Goal: Task Accomplishment & Management: Complete application form

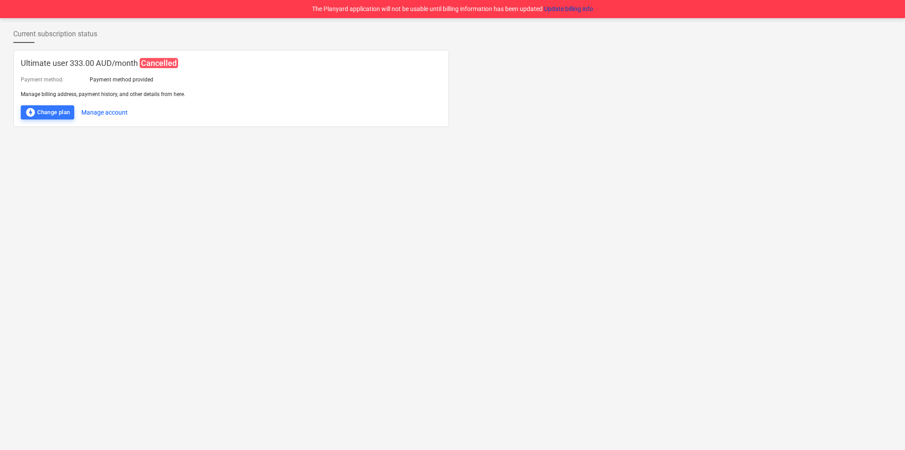
click at [564, 8] on button "Update billing info" at bounding box center [568, 8] width 49 height 9
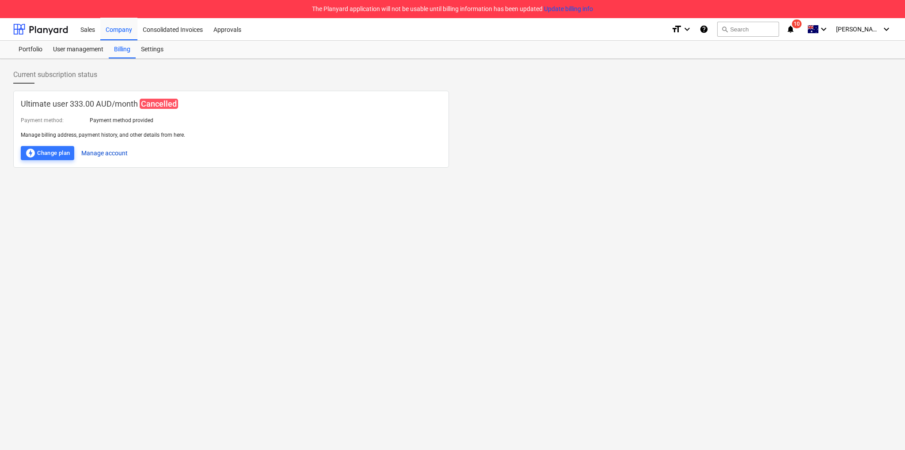
click at [97, 155] on button "Manage account" at bounding box center [104, 153] width 46 height 14
click at [886, 27] on icon "keyboard_arrow_down" at bounding box center [887, 29] width 11 height 11
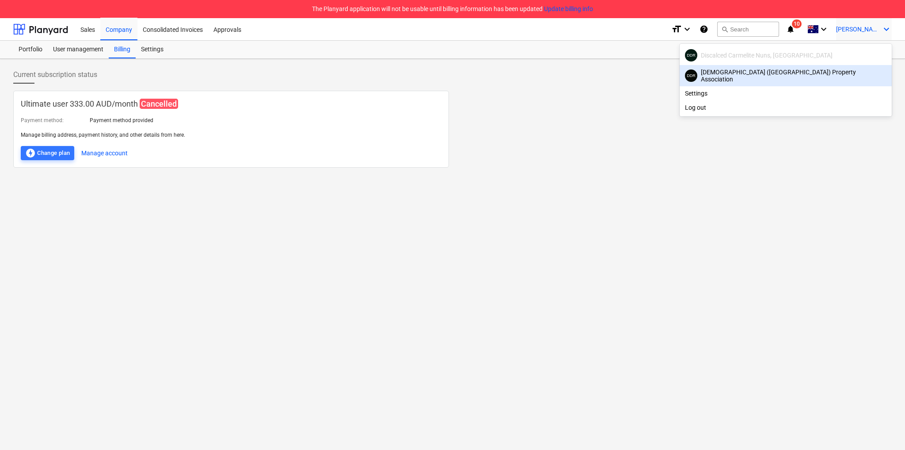
click at [811, 53] on div "DDR Discalced Carmelite Nuns, Melbourne" at bounding box center [786, 55] width 202 height 12
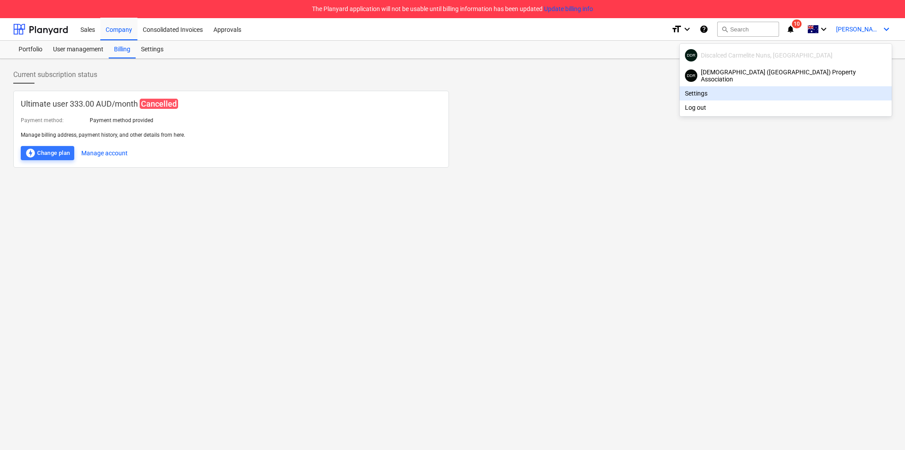
drag, startPoint x: 317, startPoint y: 191, endPoint x: 178, endPoint y: 132, distance: 151.5
click at [309, 190] on div at bounding box center [452, 225] width 905 height 450
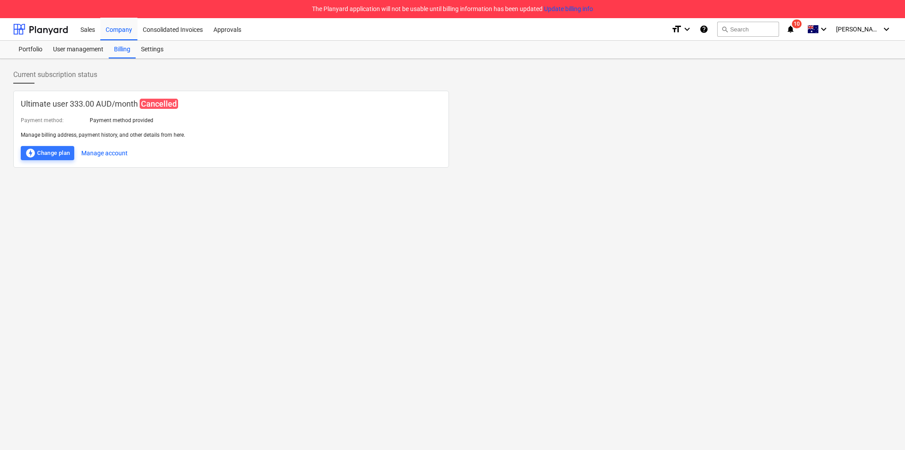
click at [88, 139] on div at bounding box center [231, 142] width 421 height 7
click at [101, 155] on button "Manage account" at bounding box center [104, 153] width 46 height 14
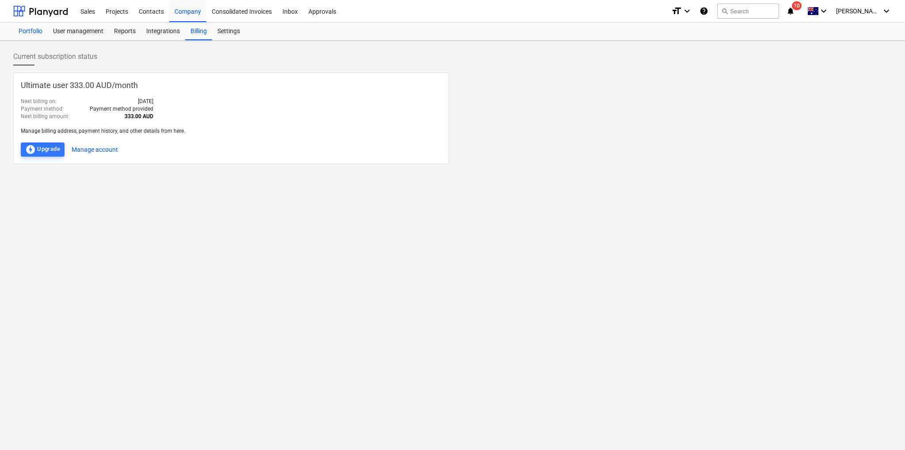
click at [36, 29] on div "Portfolio" at bounding box center [30, 32] width 34 height 18
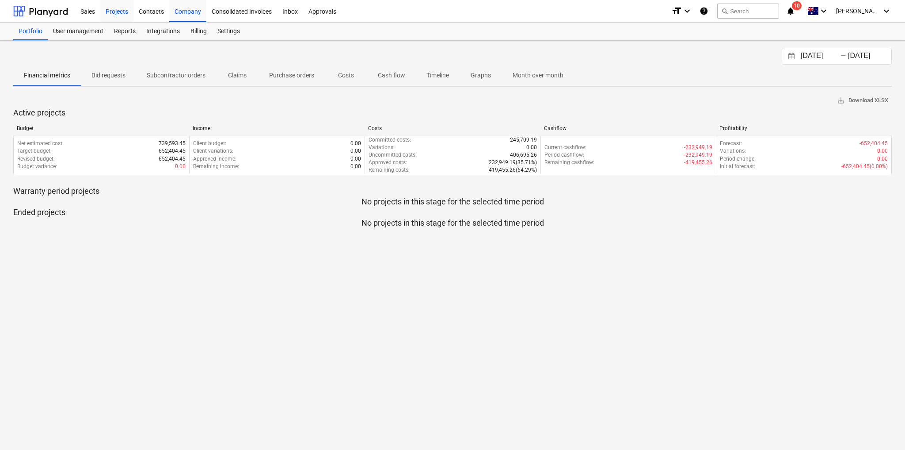
click at [122, 13] on div "Projects" at bounding box center [116, 11] width 33 height 23
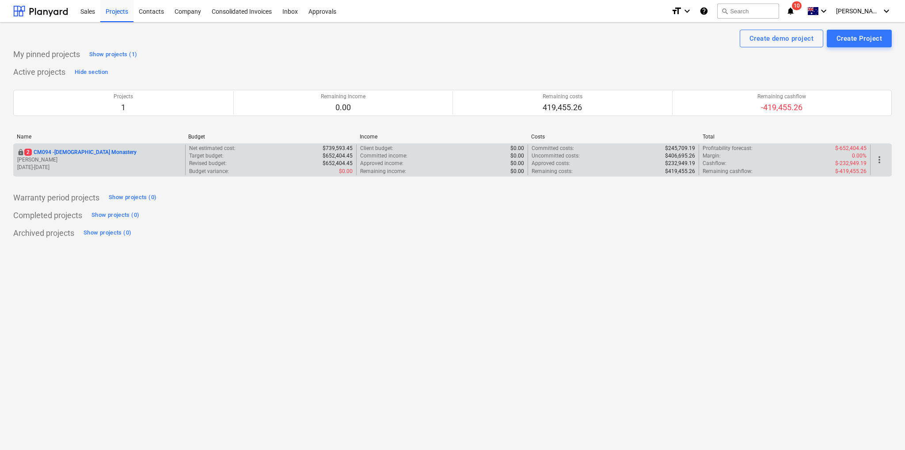
click at [86, 149] on p "2 CM094 - Carmelite Monastery" at bounding box center [80, 153] width 112 height 8
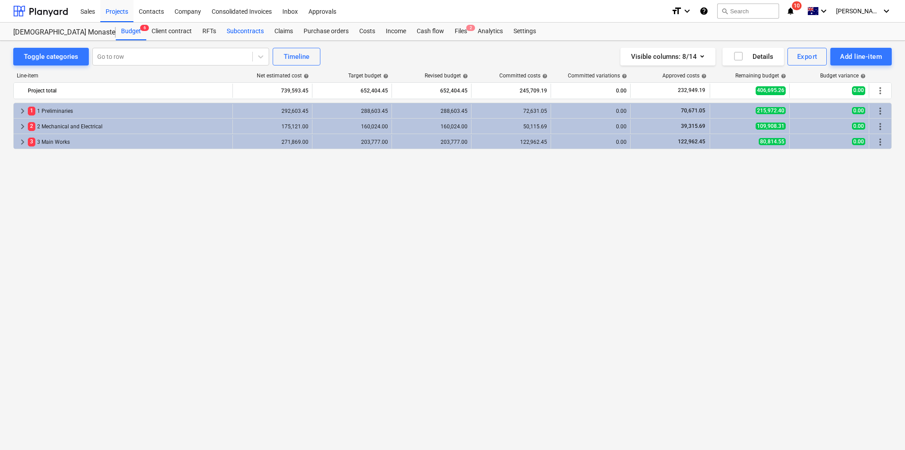
click at [237, 34] on div "Subcontracts" at bounding box center [246, 32] width 48 height 18
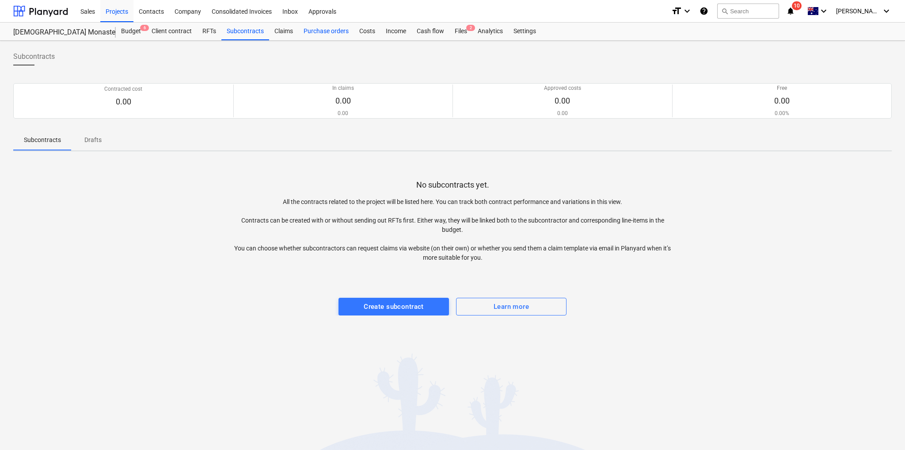
click at [328, 27] on div "Purchase orders" at bounding box center [326, 32] width 56 height 18
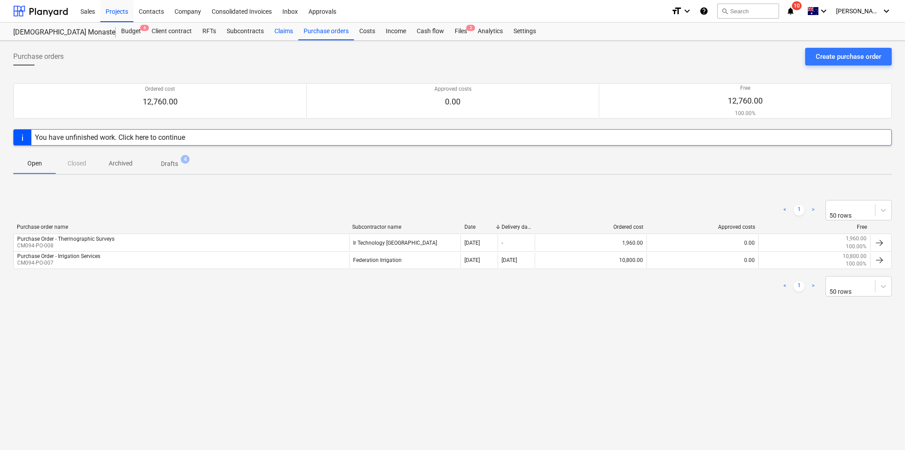
click at [291, 33] on div "Claims" at bounding box center [283, 32] width 29 height 18
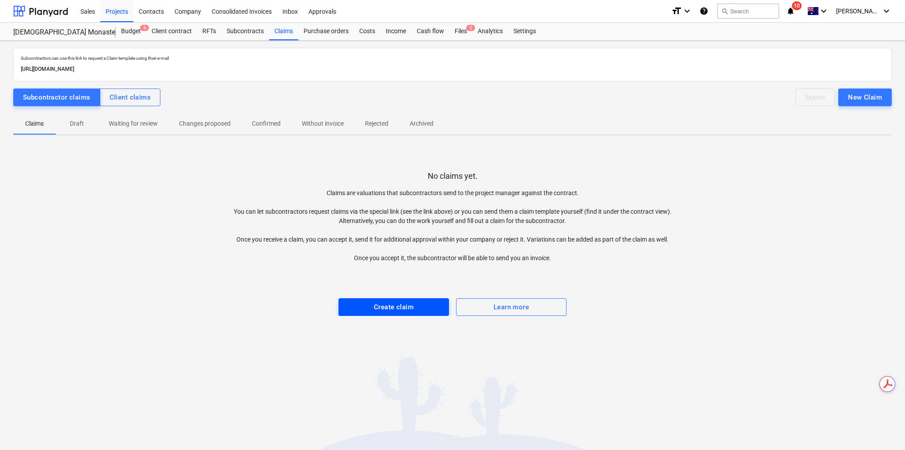
click at [401, 312] on button "Create claim" at bounding box center [394, 307] width 111 height 18
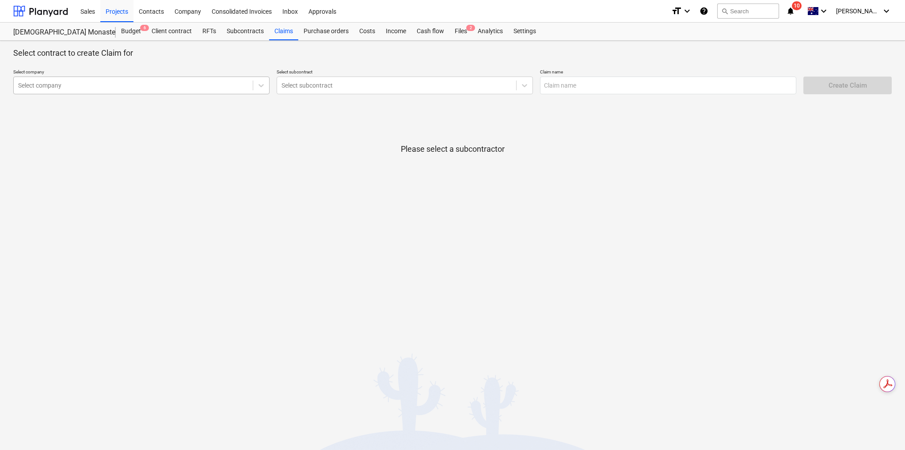
click at [102, 90] on div "Select company" at bounding box center [133, 85] width 239 height 12
type input "hvac"
click at [83, 86] on div at bounding box center [141, 81] width 249 height 8
click at [550, 84] on input "text" at bounding box center [668, 85] width 256 height 18
click at [374, 223] on div "Select contract to create Claim for Select company Select company Select subcon…" at bounding box center [452, 245] width 905 height 409
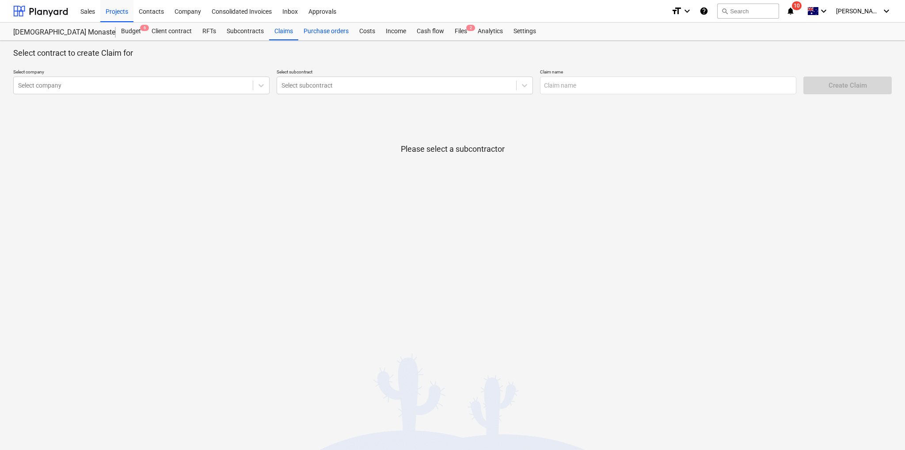
click at [308, 34] on div "Purchase orders" at bounding box center [326, 32] width 56 height 18
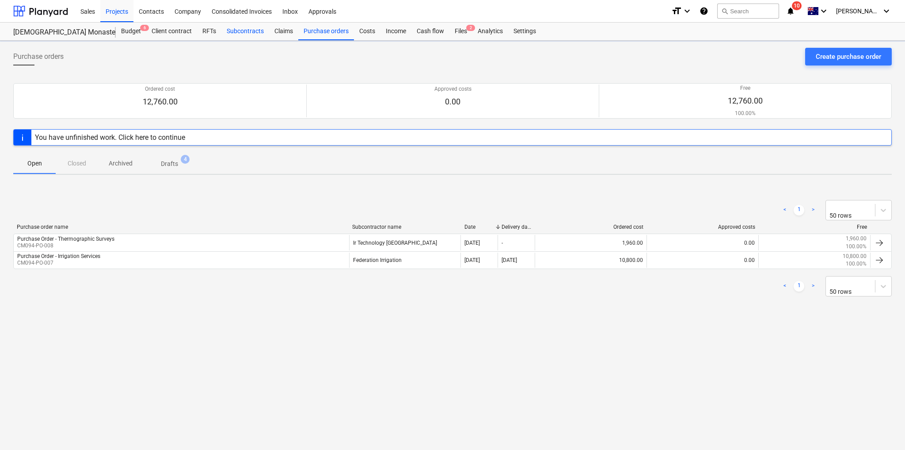
click at [247, 32] on div "Subcontracts" at bounding box center [246, 32] width 48 height 18
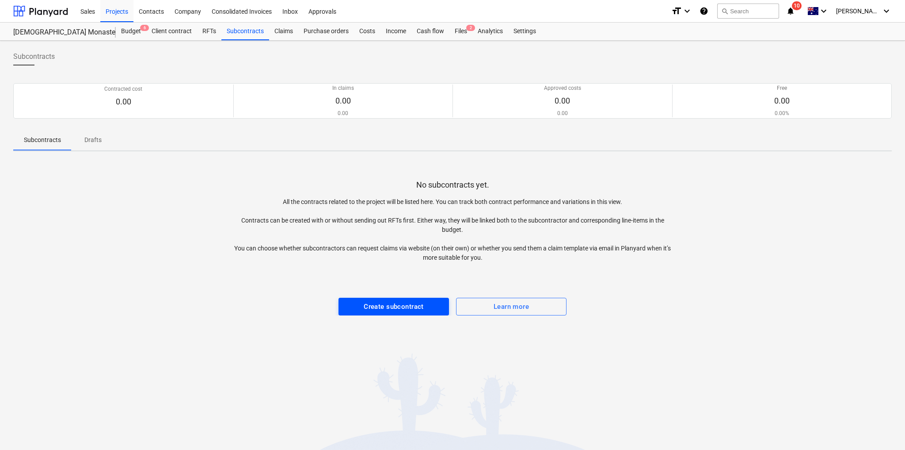
click at [386, 303] on div "Create subcontract" at bounding box center [394, 306] width 60 height 11
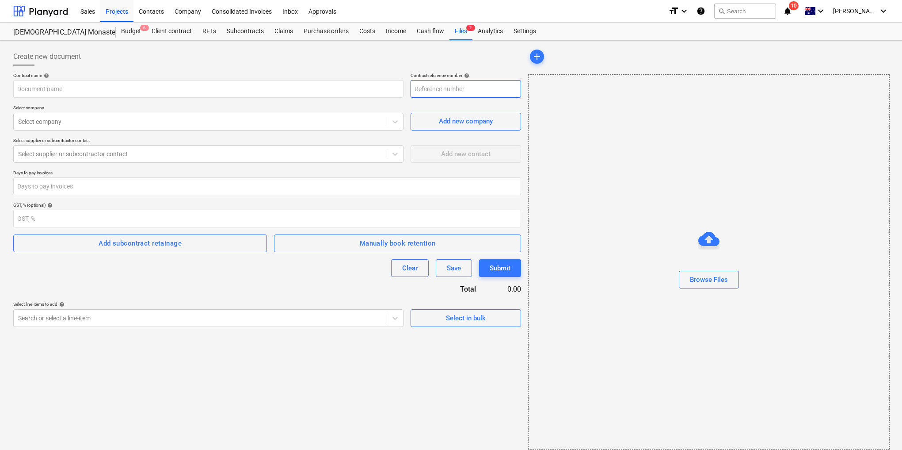
type input "CM094-SO-001"
click at [58, 87] on input "text" at bounding box center [208, 89] width 390 height 18
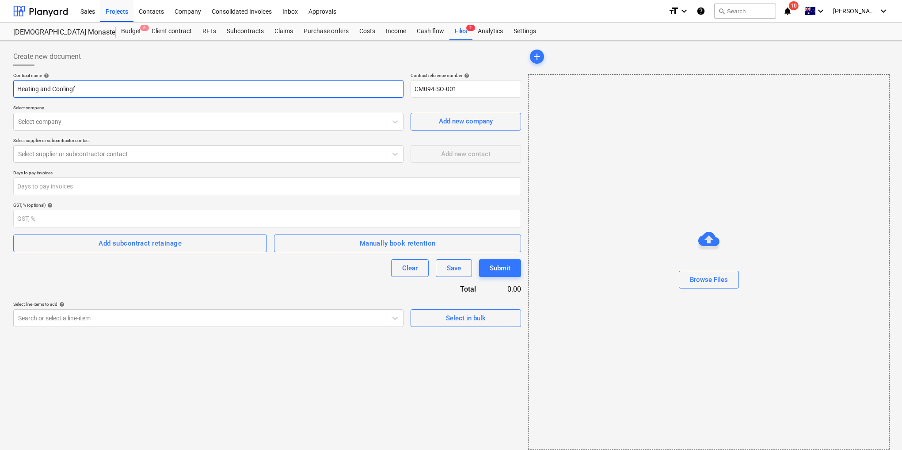
type input "Heating and Cooling"
click at [15, 88] on input "Heating and Cooling" at bounding box center [208, 89] width 390 height 18
click at [114, 91] on input "Heating and Cooling" at bounding box center [208, 89] width 390 height 18
drag, startPoint x: 92, startPoint y: 86, endPoint x: -24, endPoint y: 77, distance: 116.6
click at [0, 77] on html "Sales Projects Contacts Company Consolidated Invoices Inbox Approvals format_si…" at bounding box center [451, 225] width 902 height 450
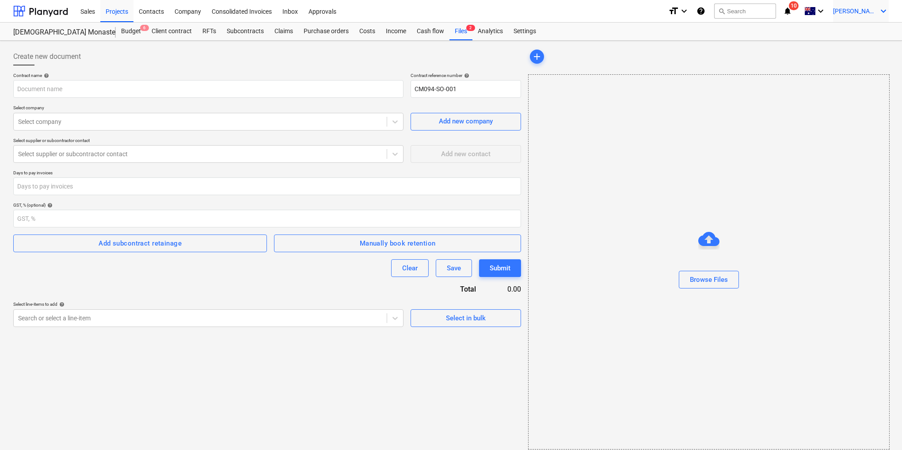
click at [871, 13] on span "[PERSON_NAME]" at bounding box center [855, 11] width 44 height 7
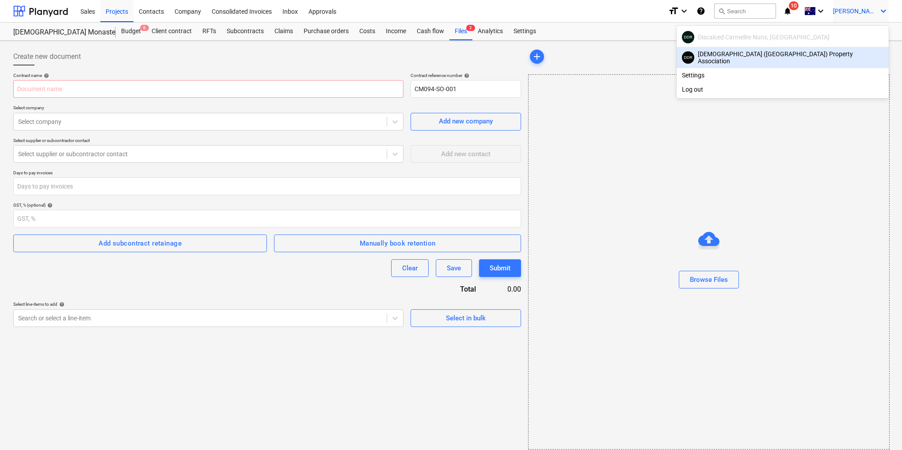
click at [812, 53] on div "DDR Mt Carmel (Kew) Property Association" at bounding box center [783, 57] width 202 height 14
